Goal: Task Accomplishment & Management: Manage account settings

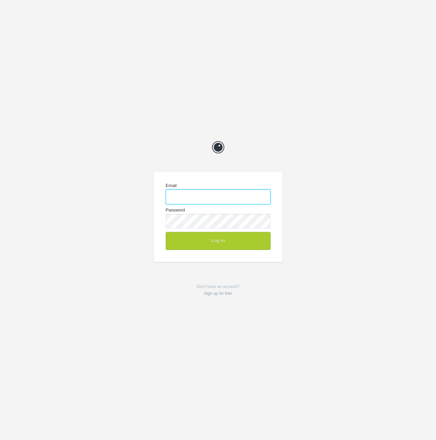
type input "[PERSON_NAME][EMAIL_ADDRESS][DOMAIN_NAME]"
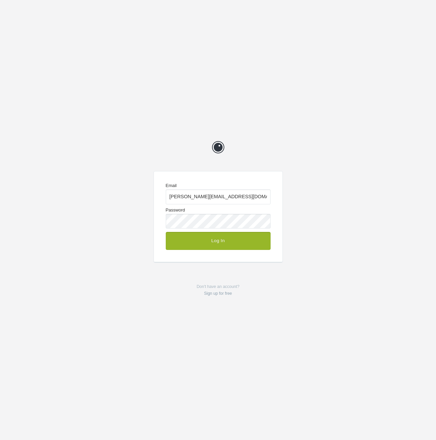
click at [223, 241] on button "Log In" at bounding box center [218, 241] width 105 height 18
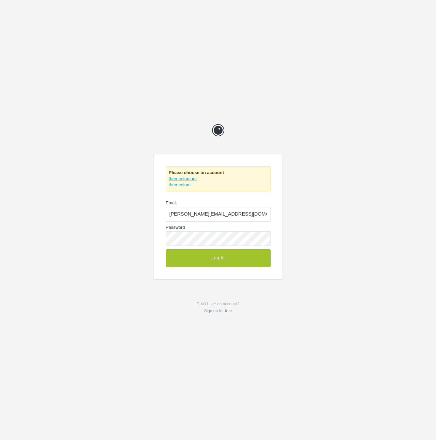
click at [187, 177] on link "themediumnet" at bounding box center [183, 178] width 28 height 5
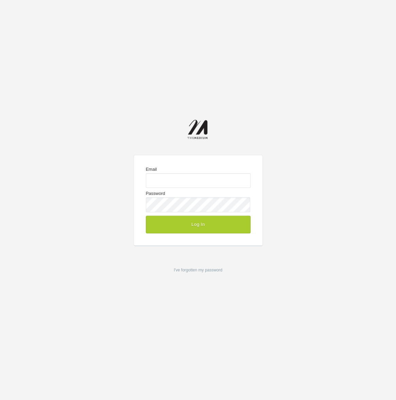
type input "[PERSON_NAME][EMAIL_ADDRESS][DOMAIN_NAME]"
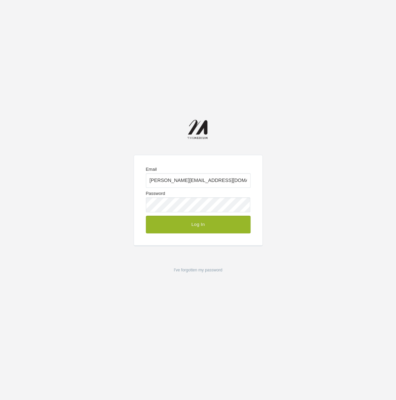
click at [202, 228] on button "Log In" at bounding box center [198, 225] width 105 height 18
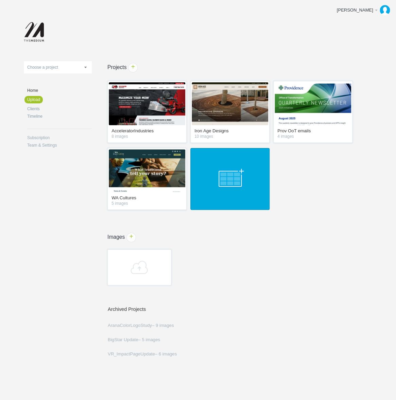
click at [233, 185] on link at bounding box center [229, 179] width 79 height 62
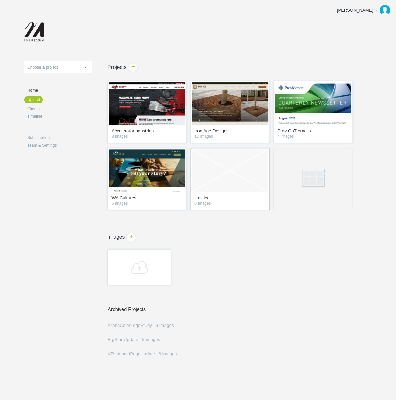
click at [225, 189] on link "Empty Project" at bounding box center [230, 170] width 77 height 43
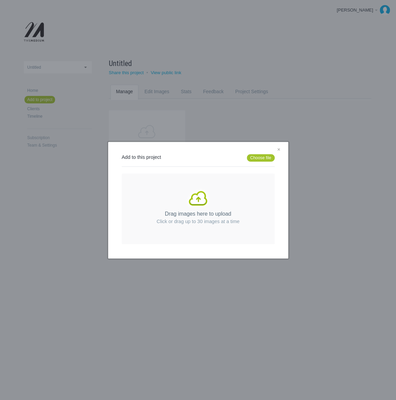
click at [213, 183] on link "Drag images here to upload Click or drag up to 30 images at a time" at bounding box center [198, 208] width 153 height 71
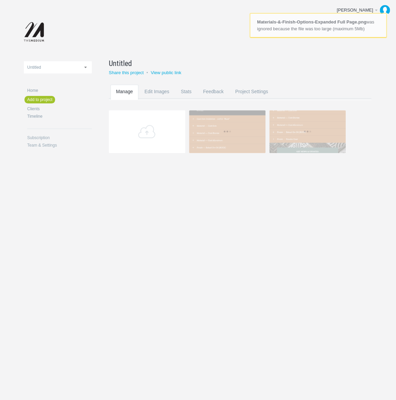
click at [214, 182] on div "AcceleratorIndustries Iron Age Designs Prov OoT emails Untitled WA Cultures Unt…" at bounding box center [198, 101] width 349 height 202
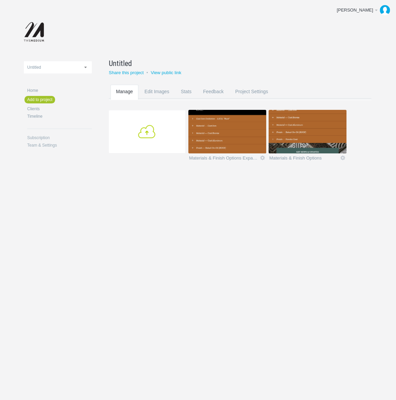
click at [168, 133] on link "Add" at bounding box center [147, 131] width 77 height 43
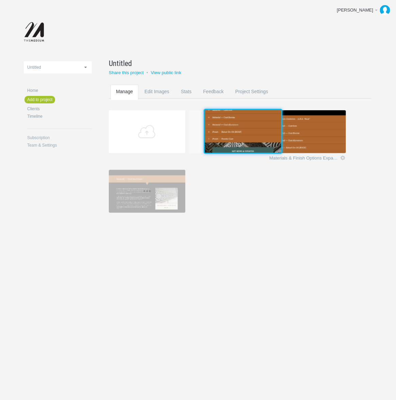
drag, startPoint x: 295, startPoint y: 129, endPoint x: 232, endPoint y: 128, distance: 62.6
click at [232, 128] on img at bounding box center [243, 131] width 77 height 43
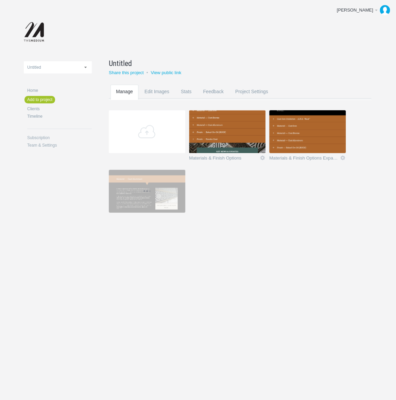
click at [245, 200] on section "Add Materials & Finish Options Edit Rename Edit / Replace Remove Delete Yeah I'…" at bounding box center [237, 169] width 257 height 119
click at [140, 62] on span "Rename" at bounding box center [143, 64] width 22 height 8
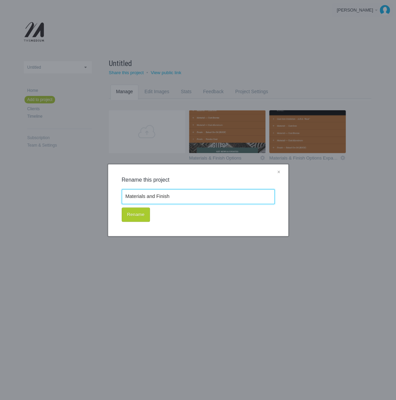
type input "Materials and Finish"
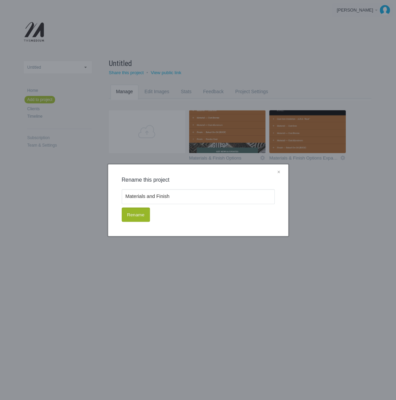
click at [134, 211] on button "Rename" at bounding box center [136, 214] width 28 height 14
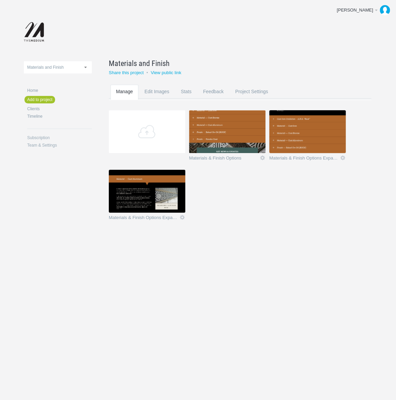
click at [240, 142] on img at bounding box center [227, 131] width 77 height 43
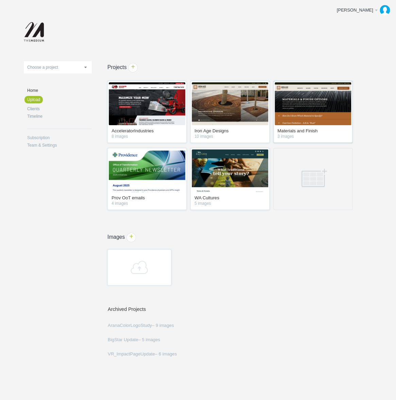
click at [306, 112] on img at bounding box center [313, 103] width 77 height 43
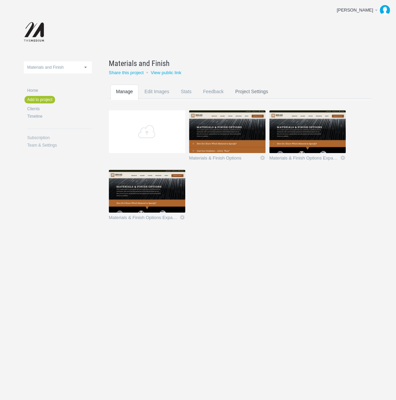
click at [253, 91] on link "Project Settings" at bounding box center [252, 98] width 44 height 27
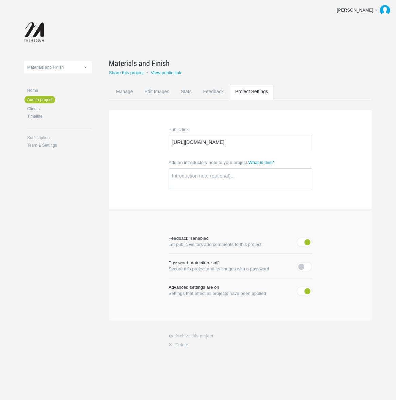
scroll to position [7, 0]
click at [169, 91] on link "Edit Images" at bounding box center [157, 98] width 36 height 27
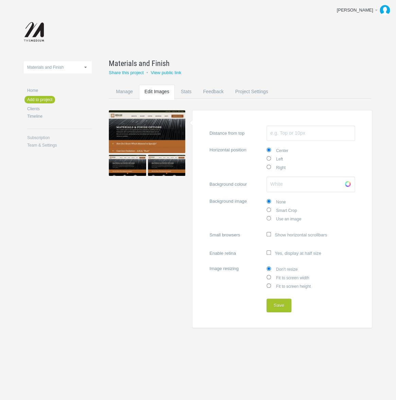
click at [271, 276] on input "Fit to screen width" at bounding box center [269, 277] width 4 height 4
radio input "true"
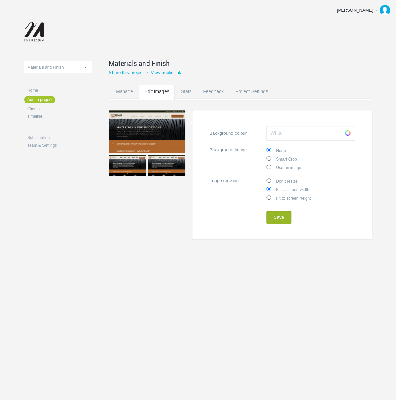
drag, startPoint x: 283, startPoint y: 210, endPoint x: 283, endPoint y: 216, distance: 5.4
click at [283, 211] on button "Save" at bounding box center [279, 218] width 25 height 14
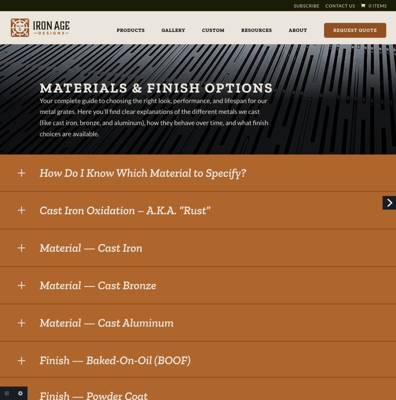
click at [385, 205] on link "Next" at bounding box center [390, 203] width 14 height 14
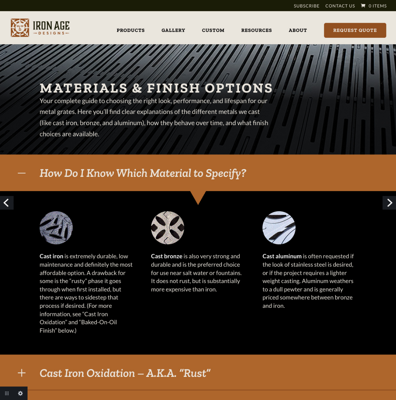
click at [391, 201] on link "Next" at bounding box center [390, 203] width 14 height 14
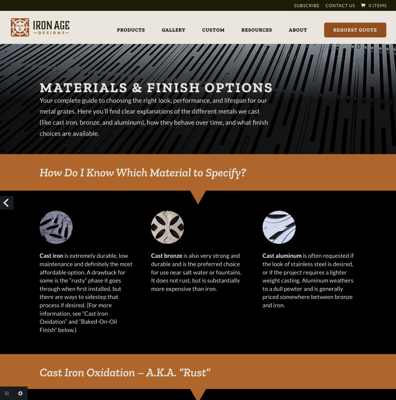
drag, startPoint x: 48, startPoint y: 8, endPoint x: 39, endPoint y: 6, distance: 9.2
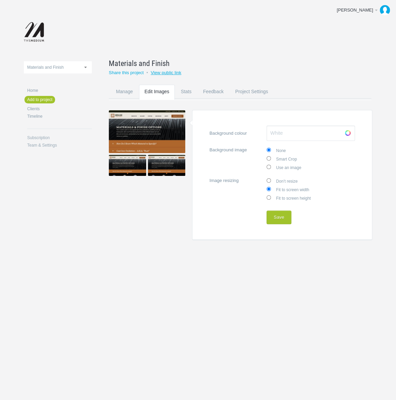
click at [166, 73] on link "View public link" at bounding box center [166, 72] width 31 height 5
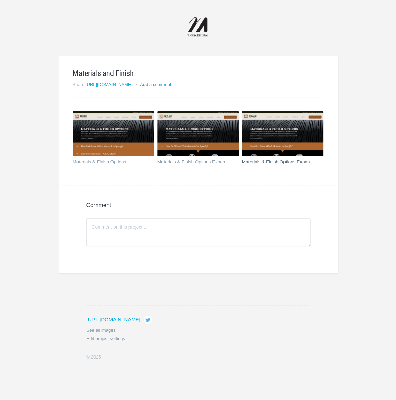
click at [294, 139] on img at bounding box center [282, 134] width 81 height 46
